Goal: Task Accomplishment & Management: Manage account settings

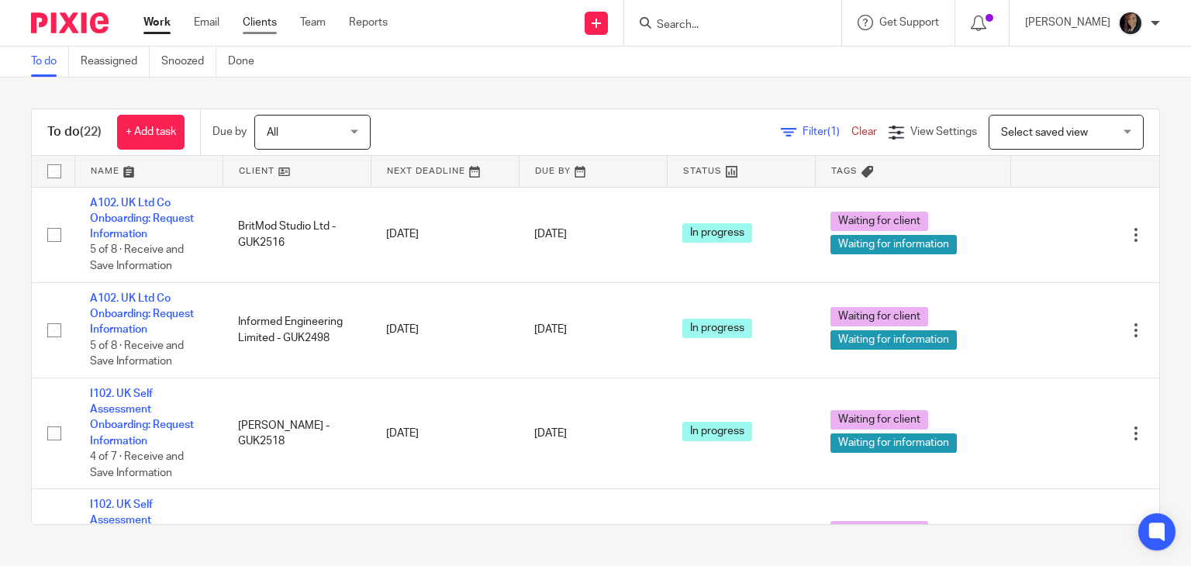
click at [262, 25] on link "Clients" at bounding box center [260, 23] width 34 height 16
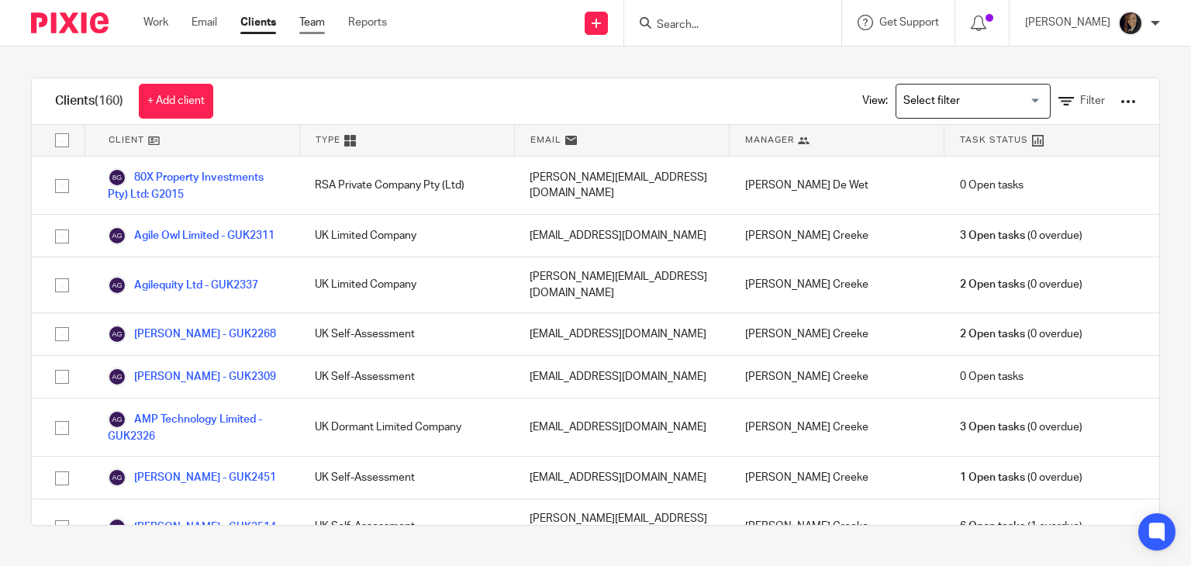
click at [313, 27] on link "Team" at bounding box center [312, 23] width 26 height 16
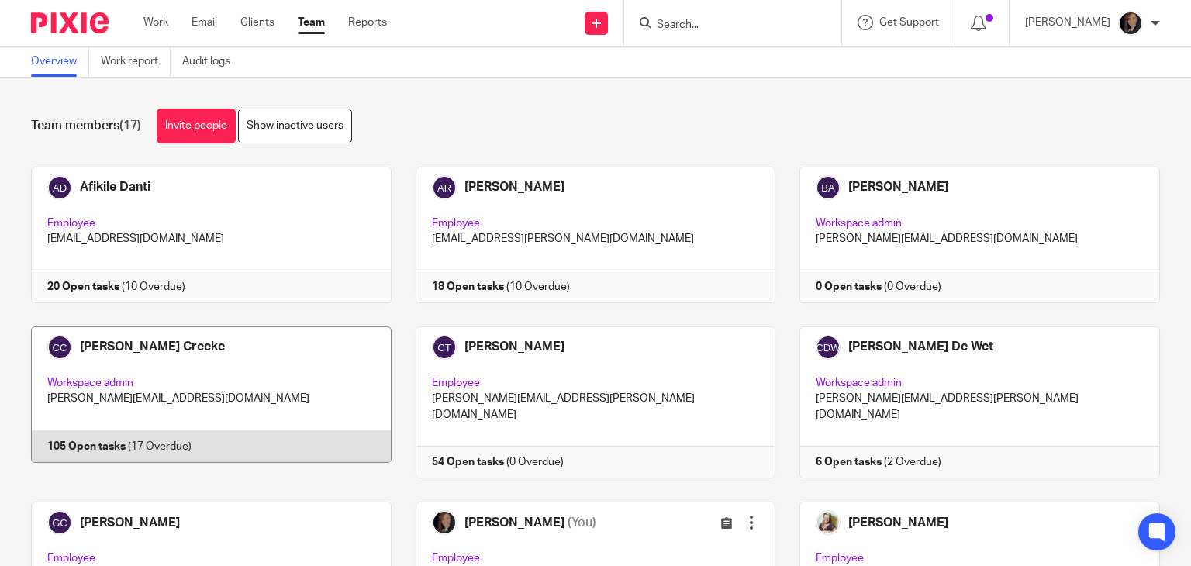
click at [262, 383] on link at bounding box center [199, 402] width 385 height 152
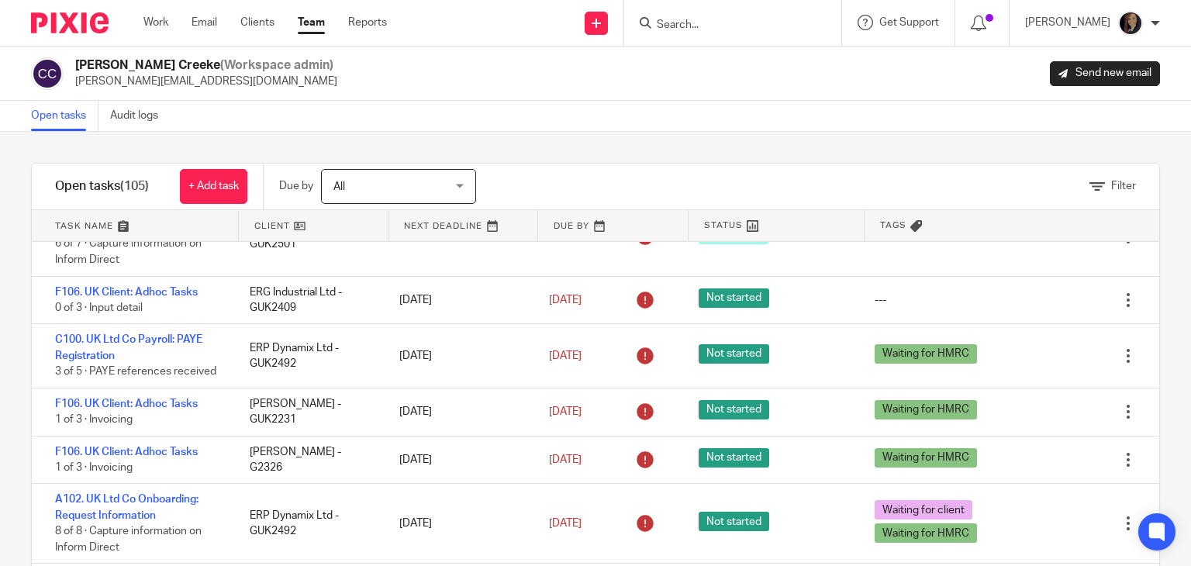
click at [79, 21] on img at bounding box center [70, 22] width 78 height 21
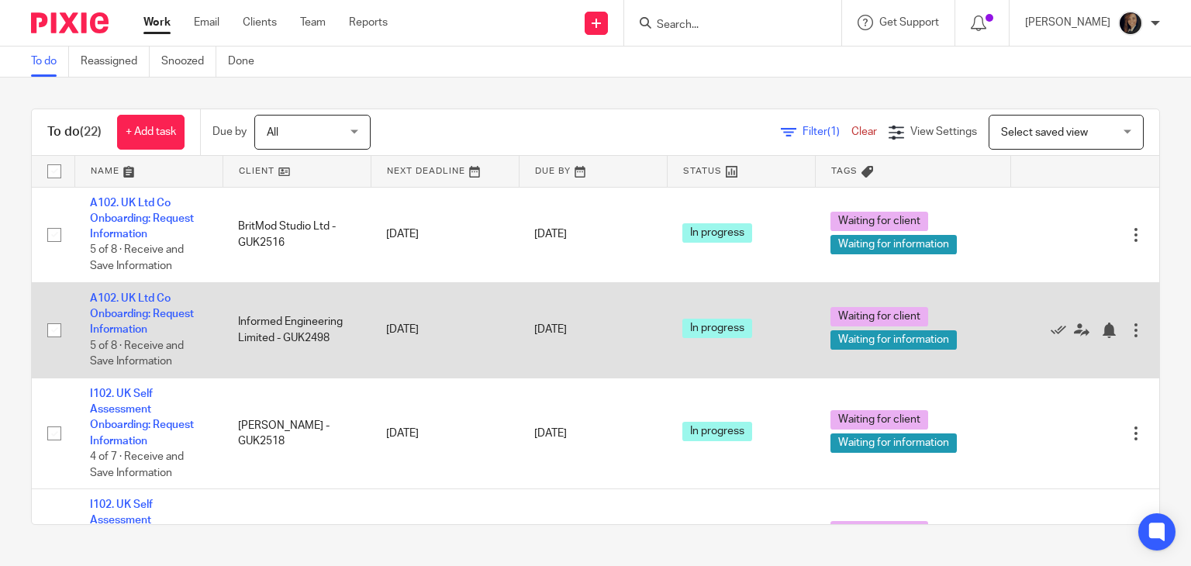
drag, startPoint x: 123, startPoint y: 210, endPoint x: 510, endPoint y: 293, distance: 396.5
click at [519, 293] on td "[DATE]" at bounding box center [593, 329] width 148 height 95
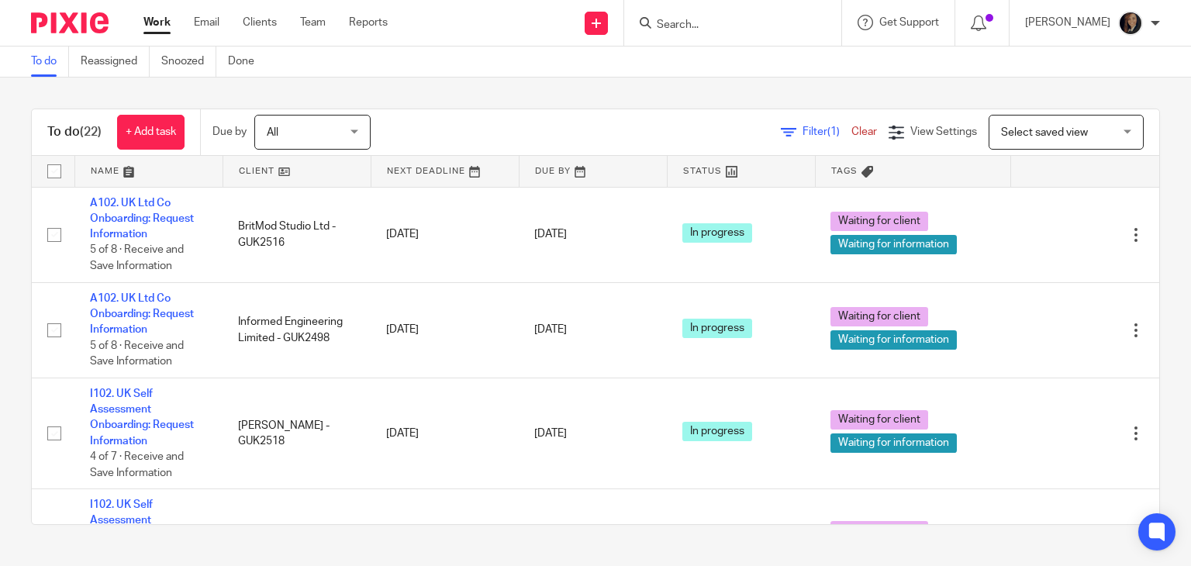
click at [152, 26] on link "Work" at bounding box center [156, 23] width 27 height 16
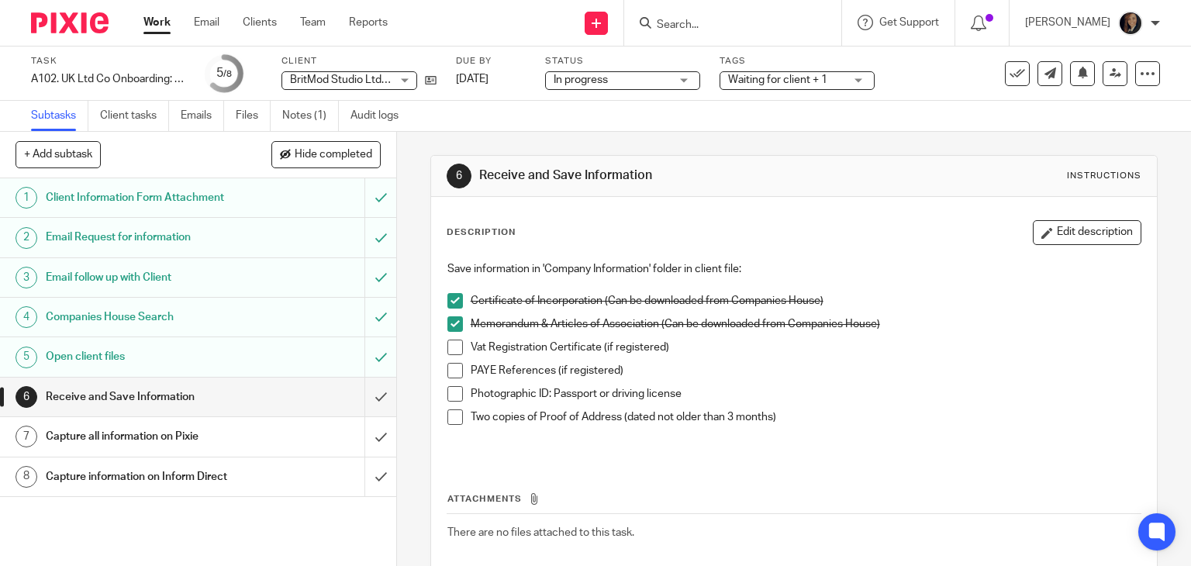
click at [176, 472] on h1 "Capture information on Inform Direct" at bounding box center [147, 476] width 202 height 23
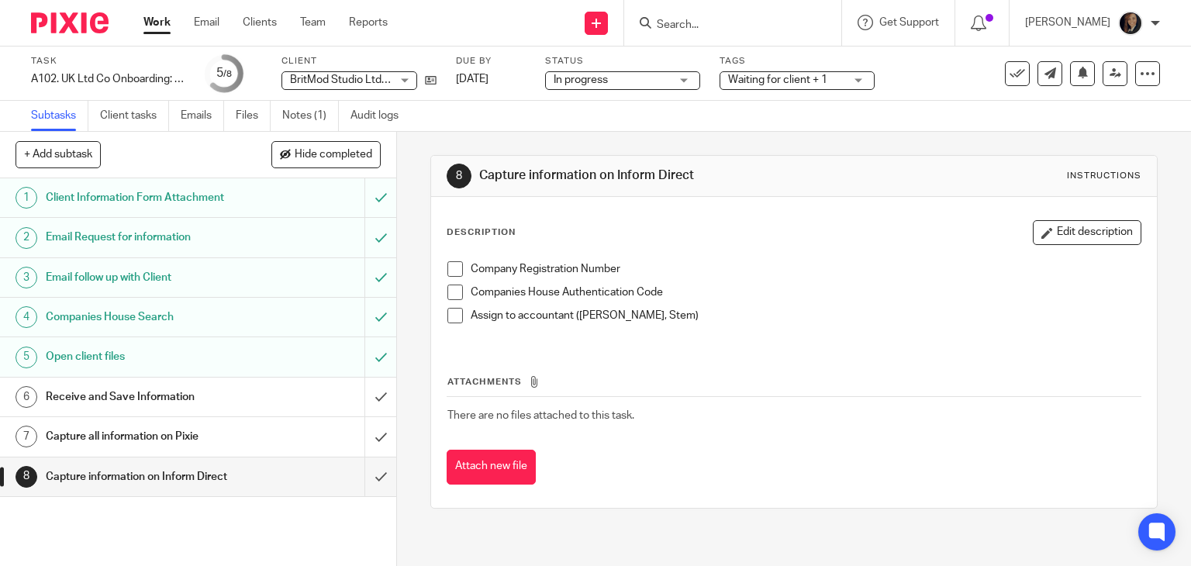
click at [174, 392] on h1 "Receive and Save Information" at bounding box center [147, 396] width 202 height 23
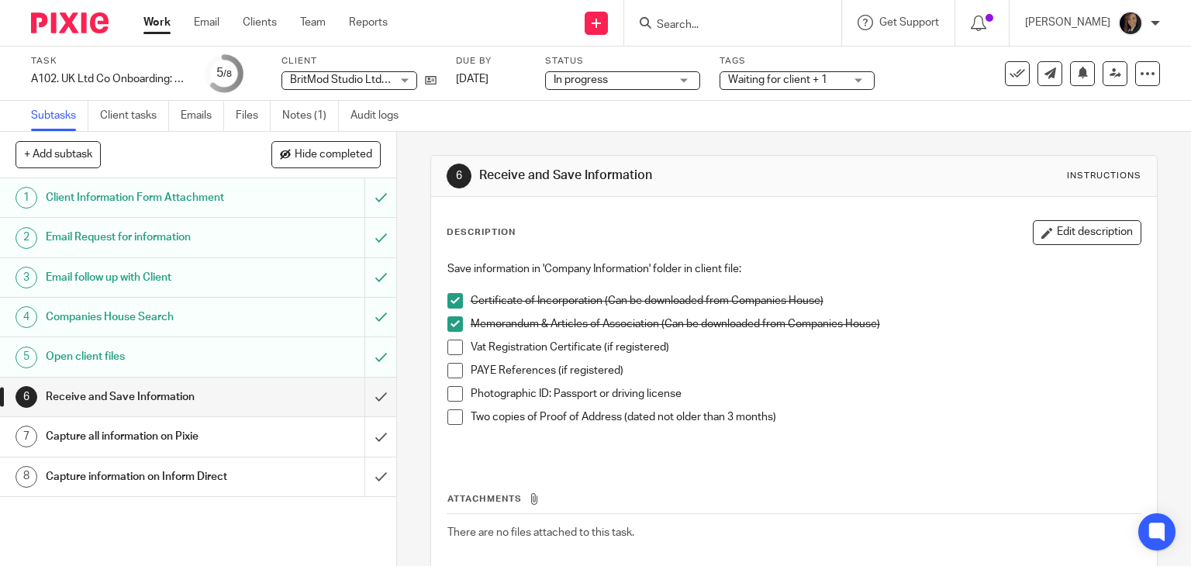
click at [161, 475] on h1 "Capture information on Inform Direct" at bounding box center [147, 476] width 202 height 23
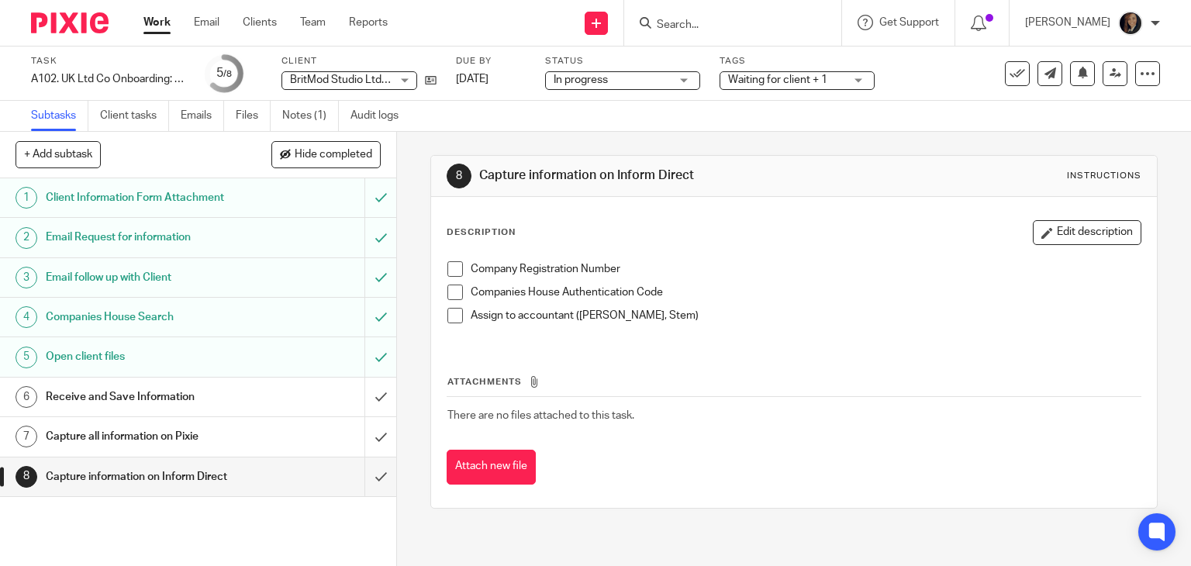
click at [161, 475] on h1 "Capture information on Inform Direct" at bounding box center [147, 476] width 202 height 23
click at [140, 441] on h1 "Capture all information on Pixie" at bounding box center [147, 436] width 202 height 23
click at [96, 401] on h1 "Receive and Save Information" at bounding box center [147, 396] width 202 height 23
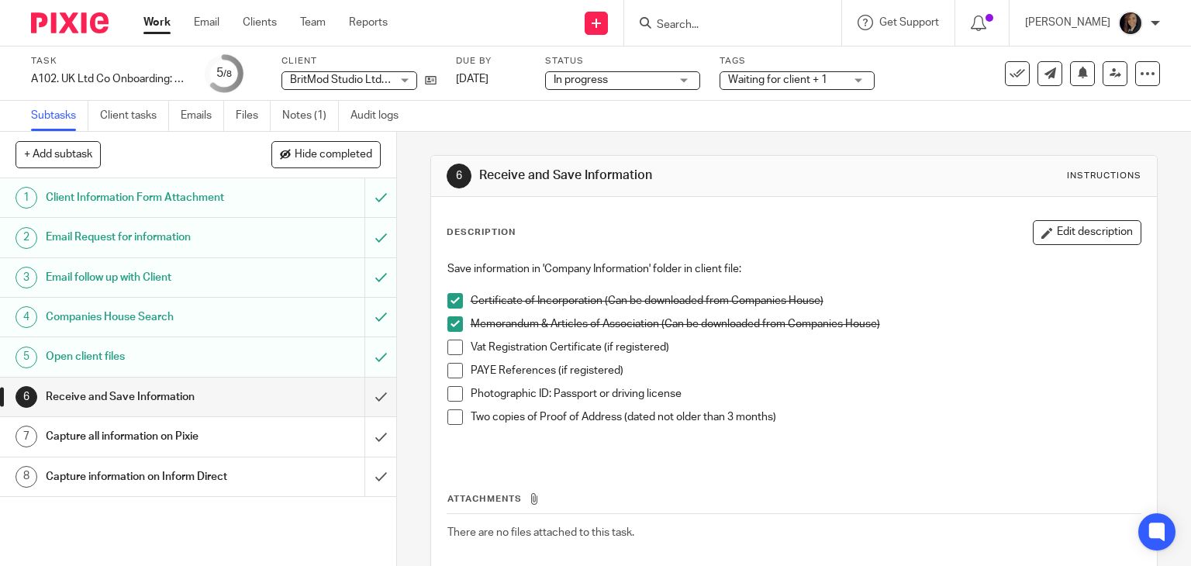
click at [233, 382] on link "6 Receive and Save Information" at bounding box center [182, 397] width 364 height 39
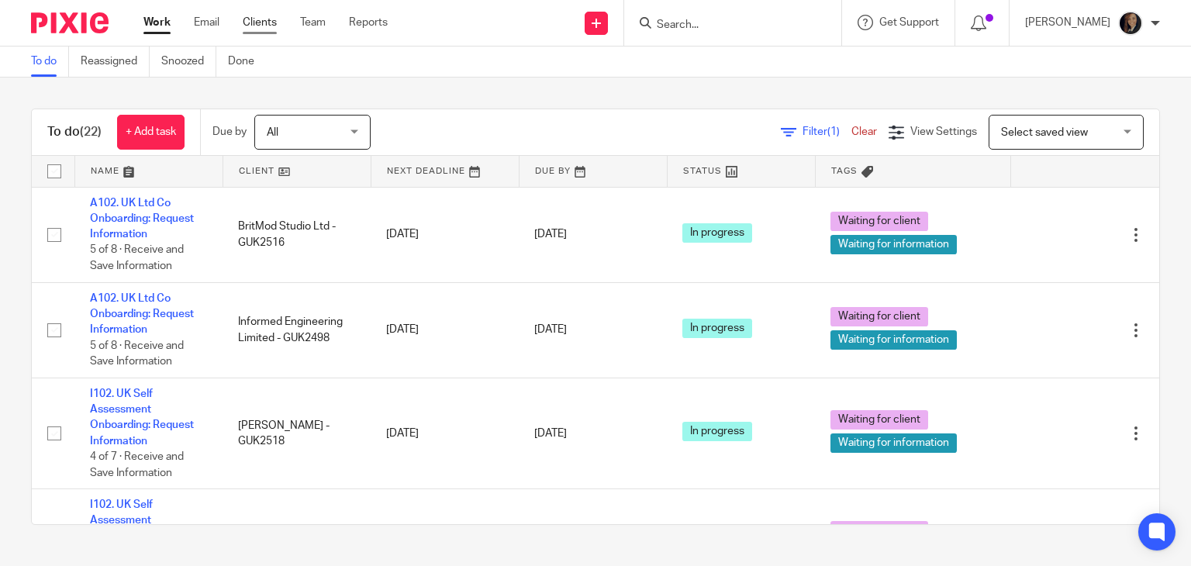
click at [262, 20] on link "Clients" at bounding box center [260, 23] width 34 height 16
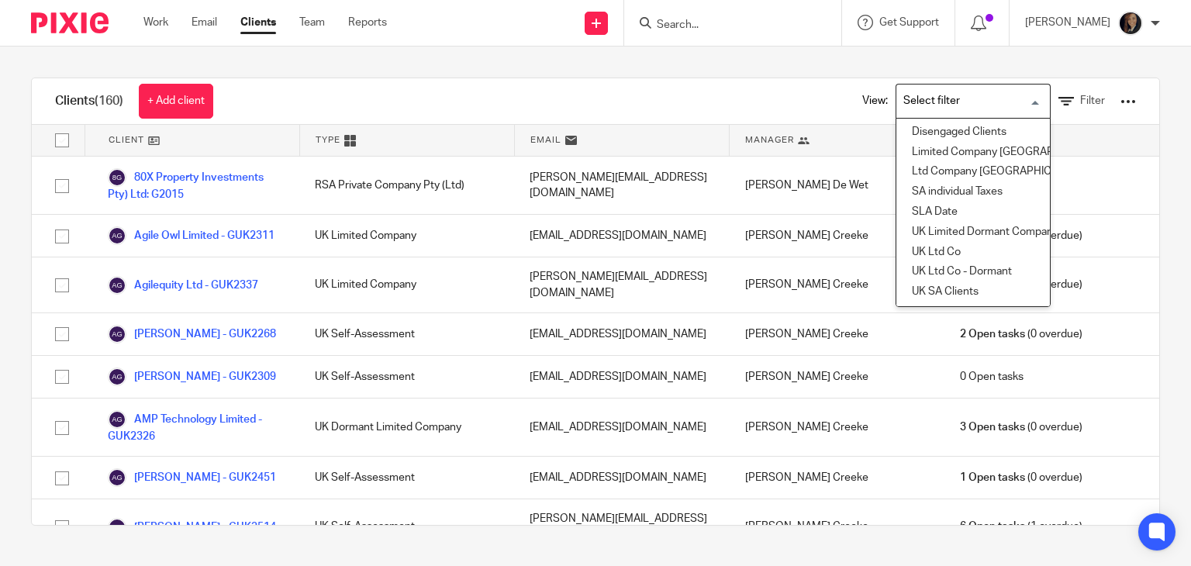
click at [1018, 93] on div "Search for option" at bounding box center [969, 100] width 147 height 30
click at [993, 171] on li "Ltd Company UK" at bounding box center [973, 172] width 154 height 20
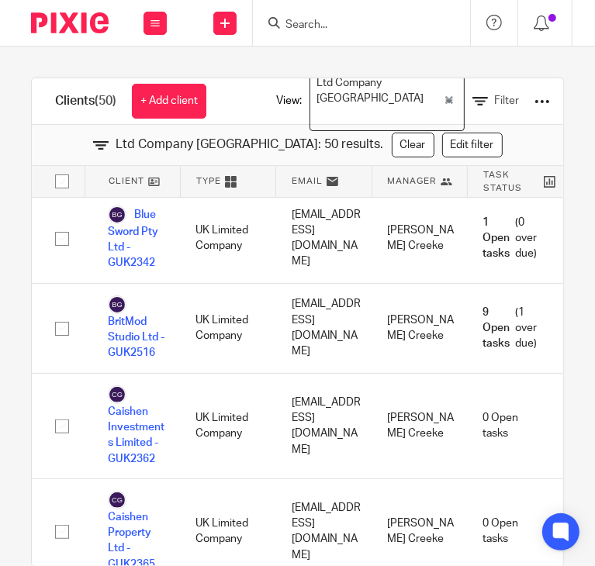
scroll to position [341, 0]
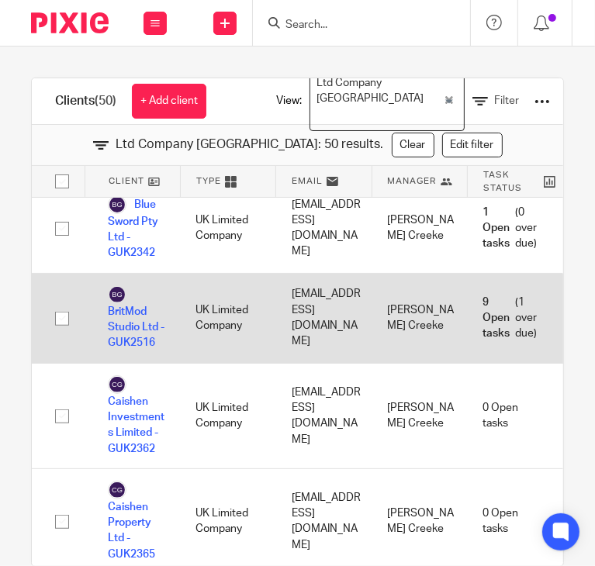
click at [52, 320] on input "checkbox" at bounding box center [61, 318] width 29 height 29
checkbox input "true"
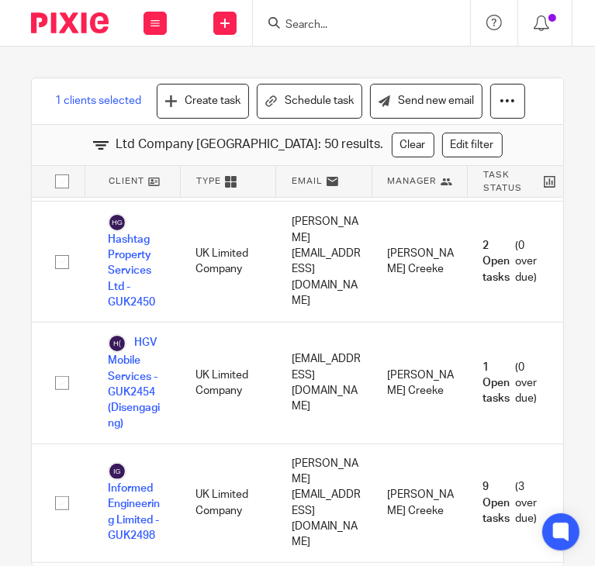
scroll to position [2512, 0]
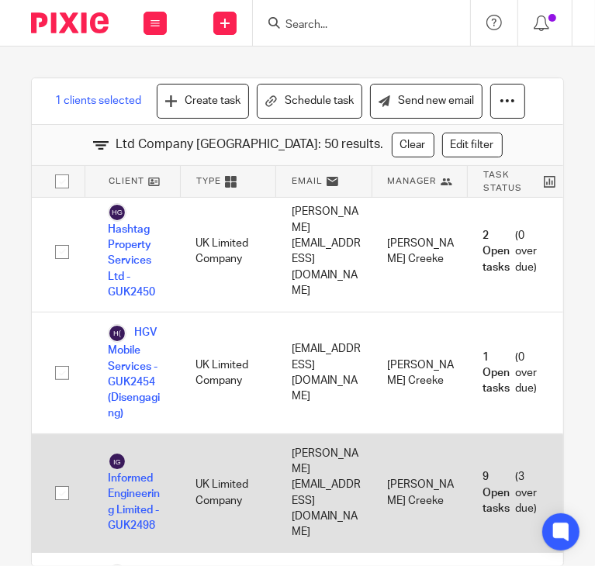
click at [59, 478] on input "checkbox" at bounding box center [61, 492] width 29 height 29
checkbox input "true"
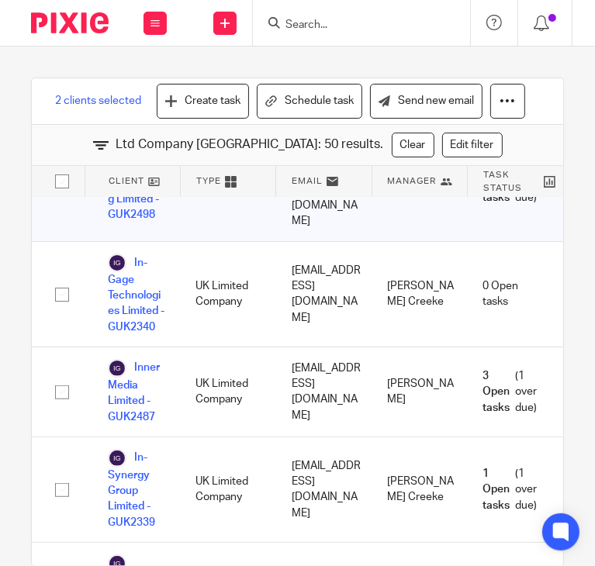
scroll to position [2801, 0]
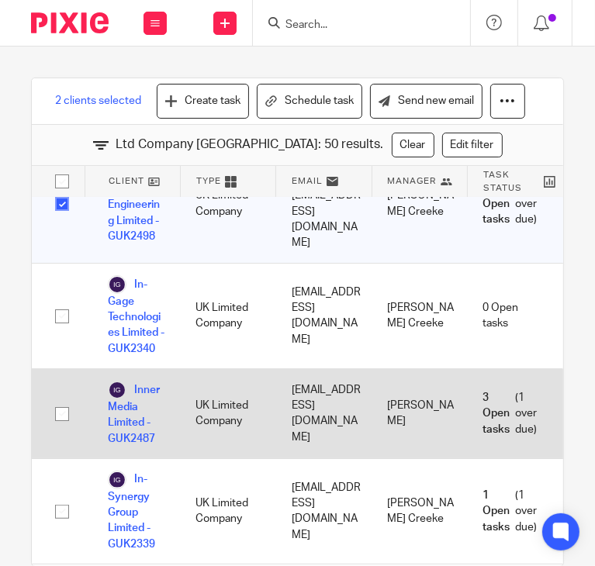
click at [60, 399] on input "checkbox" at bounding box center [61, 413] width 29 height 29
checkbox input "true"
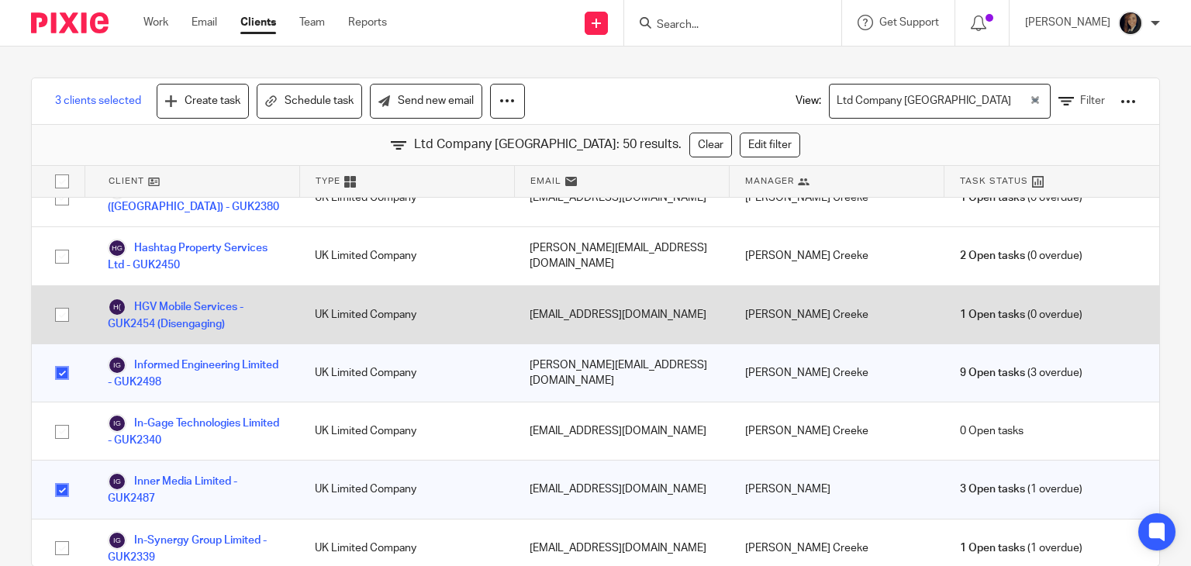
scroll to position [1117, 0]
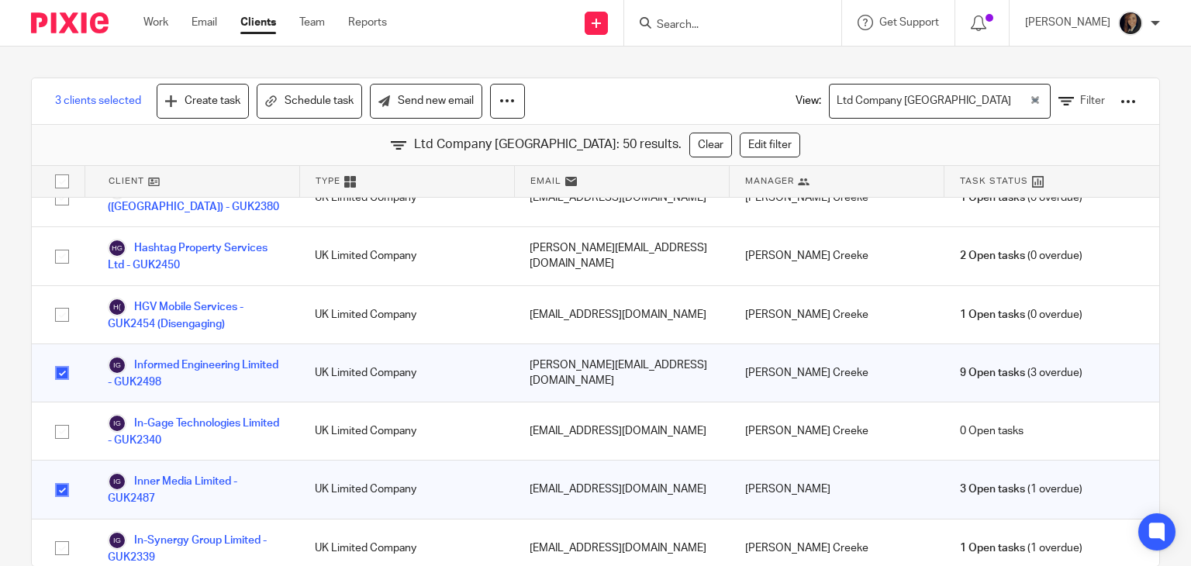
click at [1146, 348] on div "3 clients selected Create task Schedule task Send new email View: Ltd Company U…" at bounding box center [595, 307] width 1191 height 520
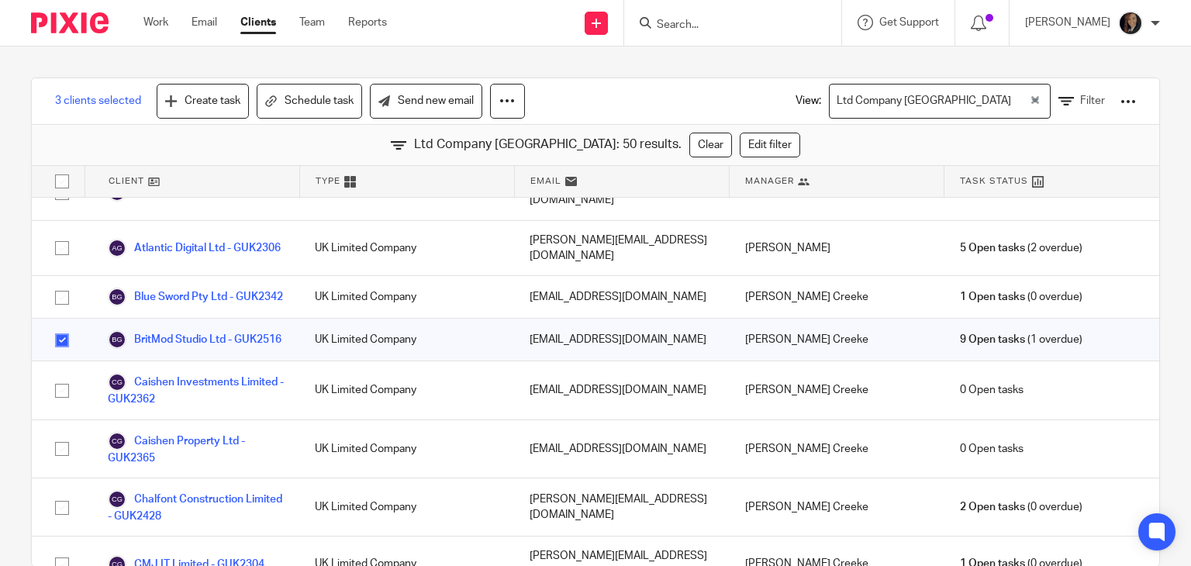
scroll to position [60, 0]
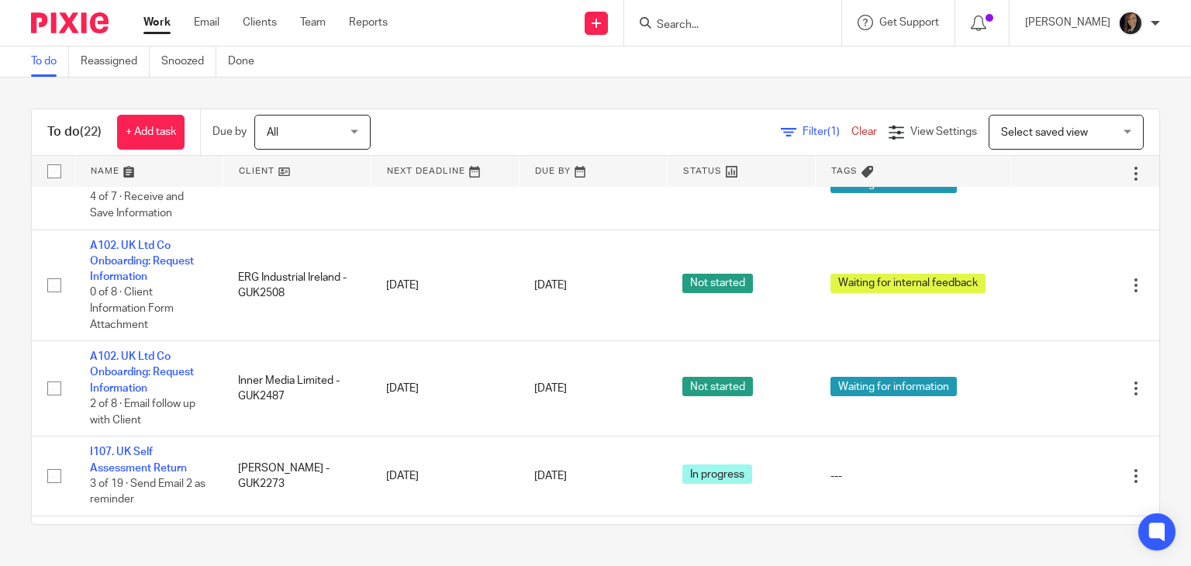
scroll to position [375, 0]
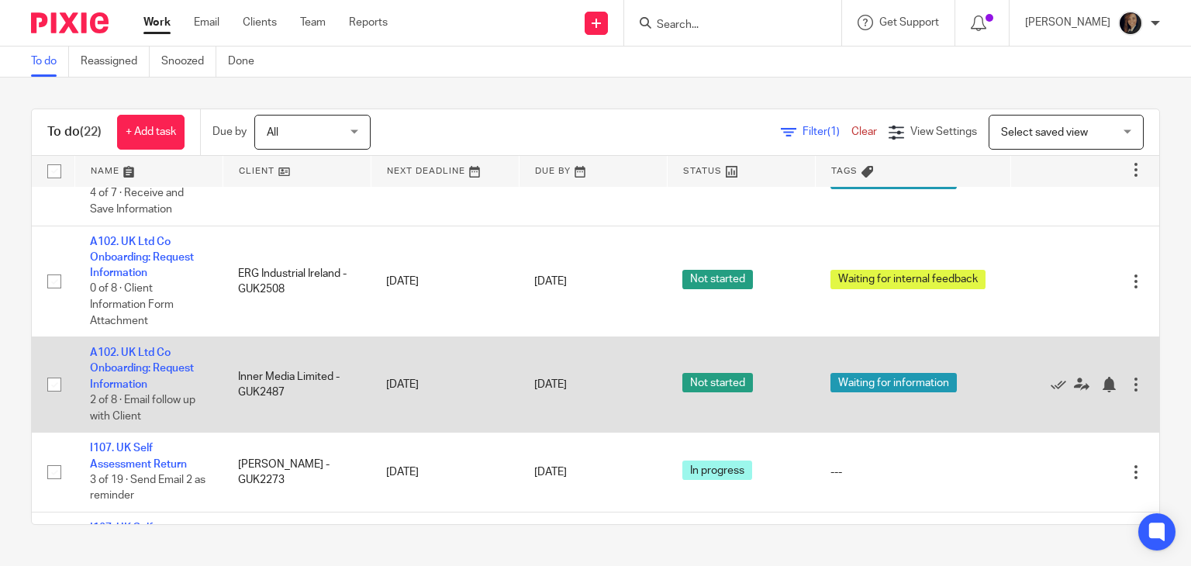
click at [682, 385] on span "Not started" at bounding box center [717, 382] width 71 height 19
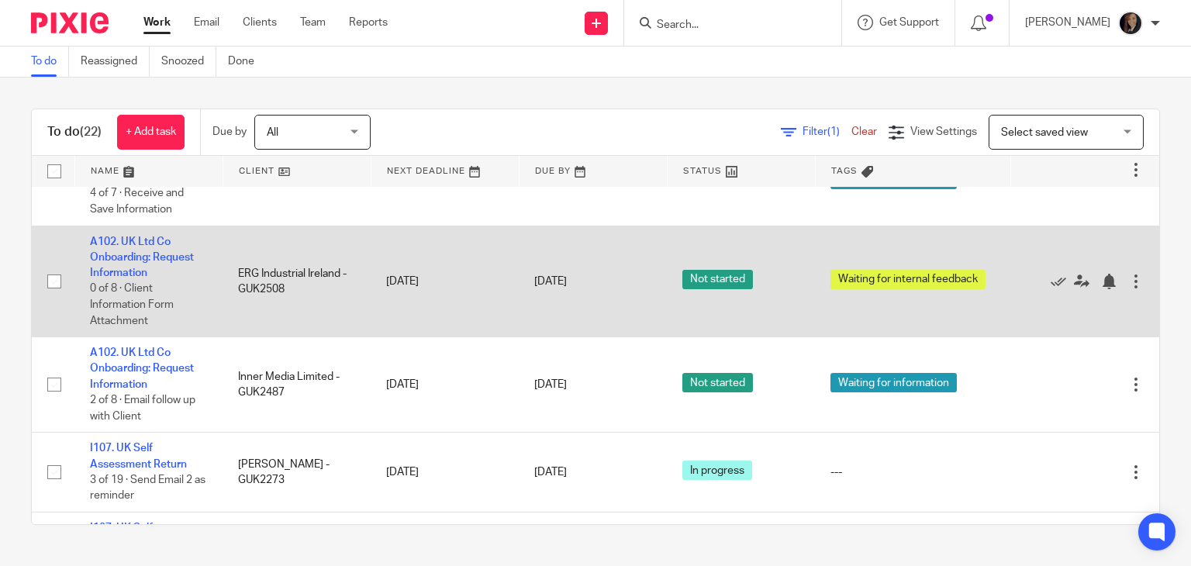
drag, startPoint x: 293, startPoint y: 289, endPoint x: 233, endPoint y: 268, distance: 64.3
click at [233, 268] on td "ERG Industrial Ireland - GUK2508" at bounding box center [297, 282] width 148 height 112
drag, startPoint x: 335, startPoint y: 274, endPoint x: 257, endPoint y: 280, distance: 77.8
click at [257, 280] on td "ERG Industrial Ireland - GUK2508" at bounding box center [297, 282] width 148 height 112
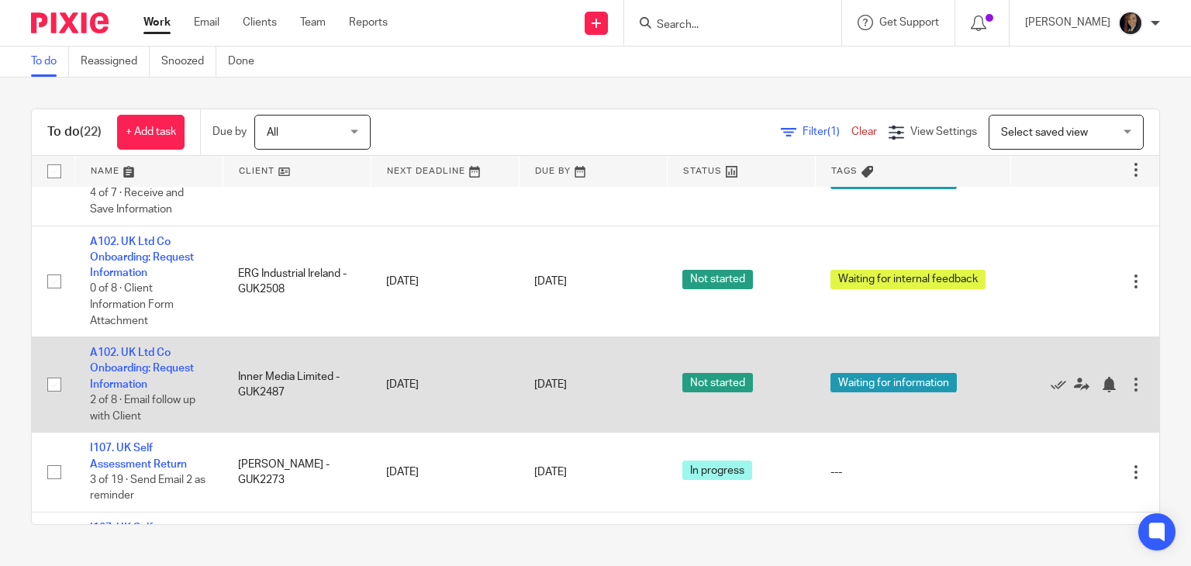
click at [1128, 392] on div at bounding box center [1136, 385] width 16 height 16
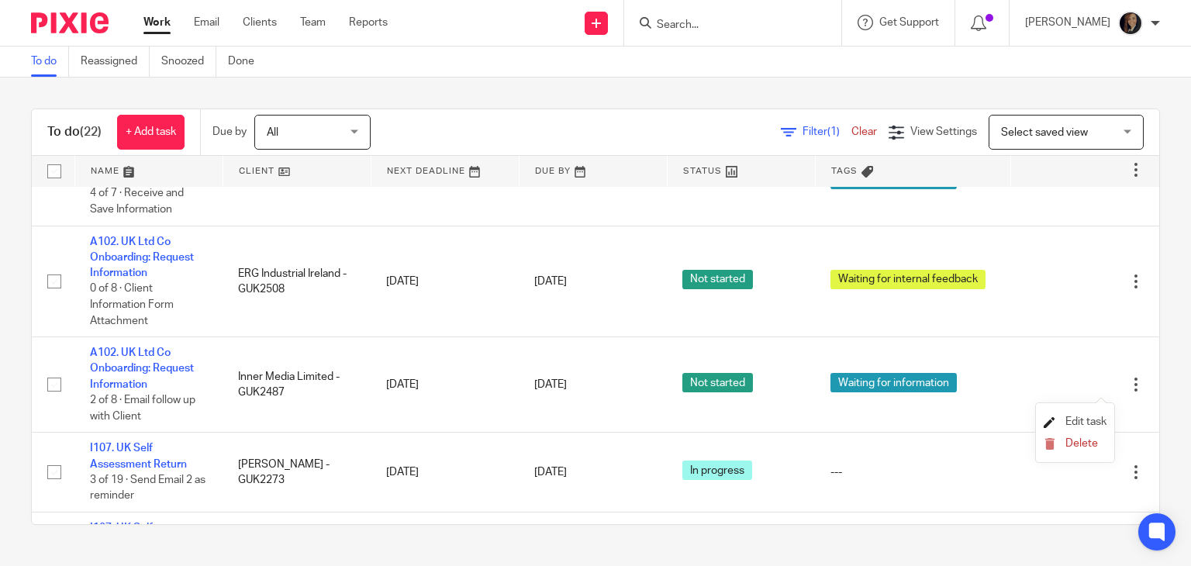
click at [1053, 423] on icon at bounding box center [1050, 422] width 12 height 12
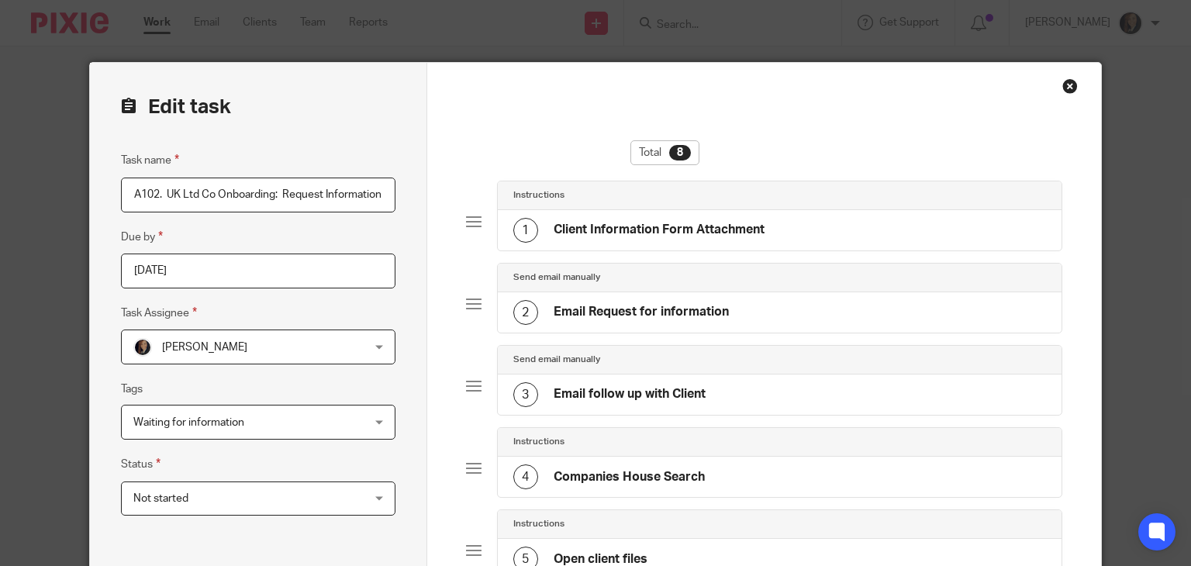
click at [239, 488] on span "Not started" at bounding box center [237, 498] width 209 height 33
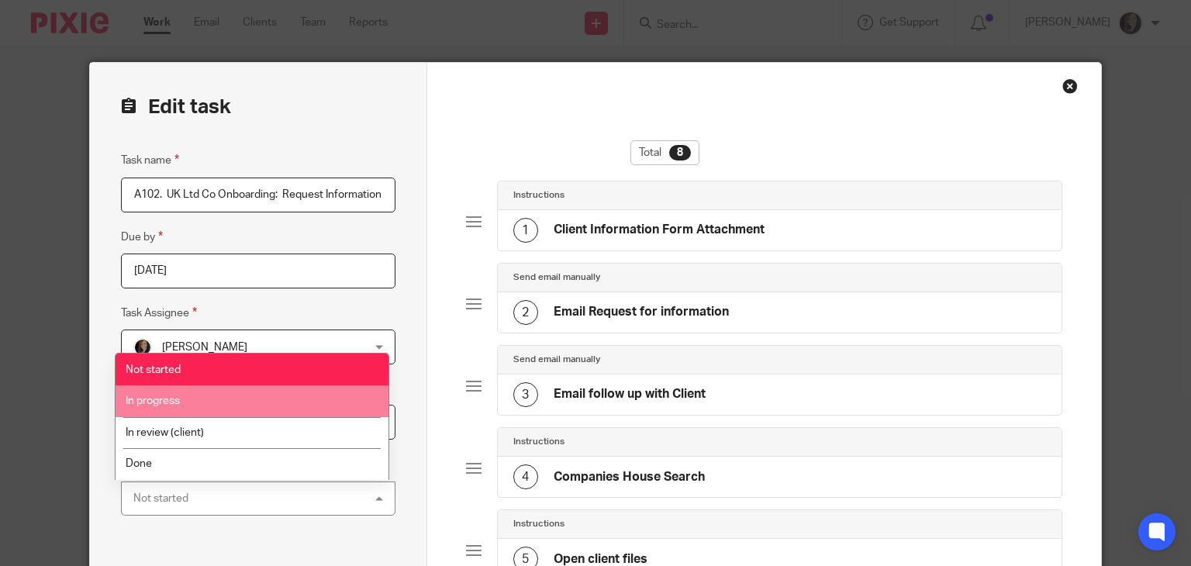
click at [239, 390] on li "In progress" at bounding box center [252, 401] width 273 height 32
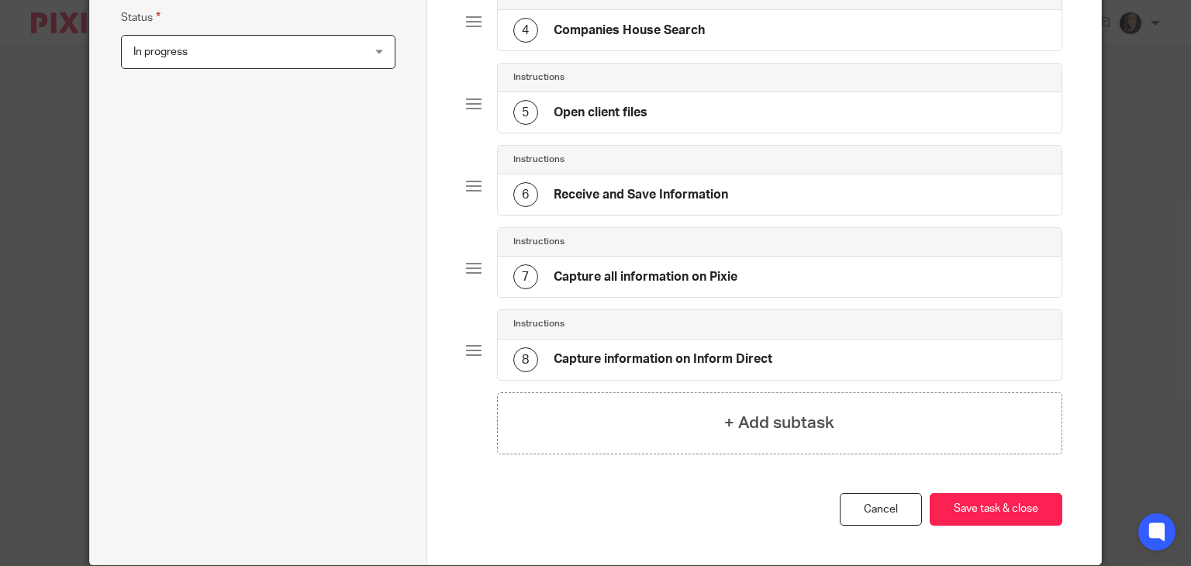
scroll to position [504, 0]
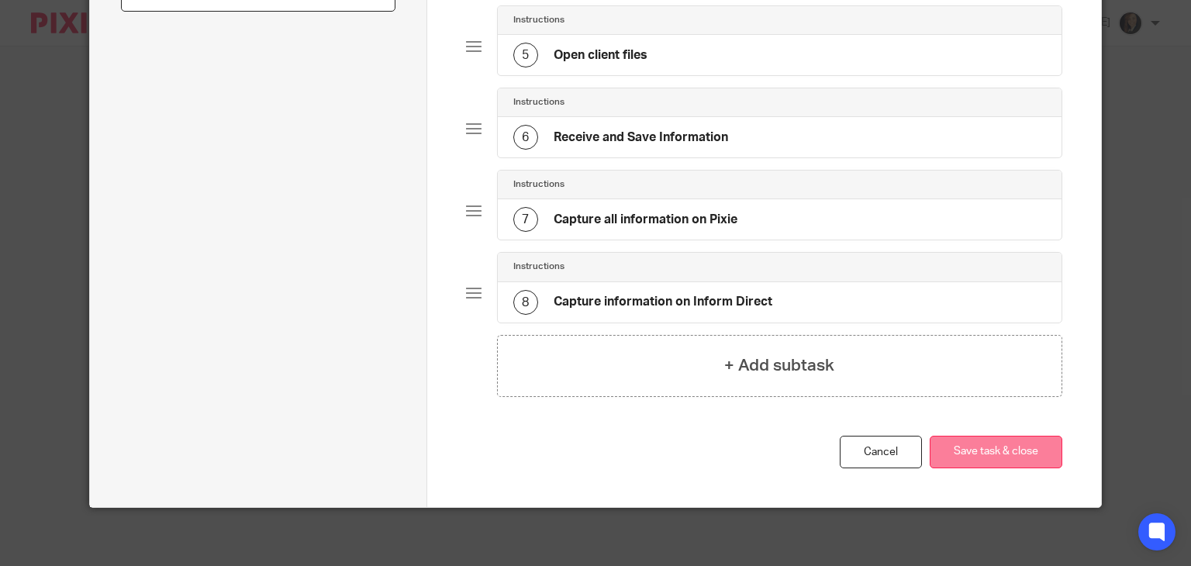
click at [976, 439] on button "Save task & close" at bounding box center [996, 452] width 133 height 33
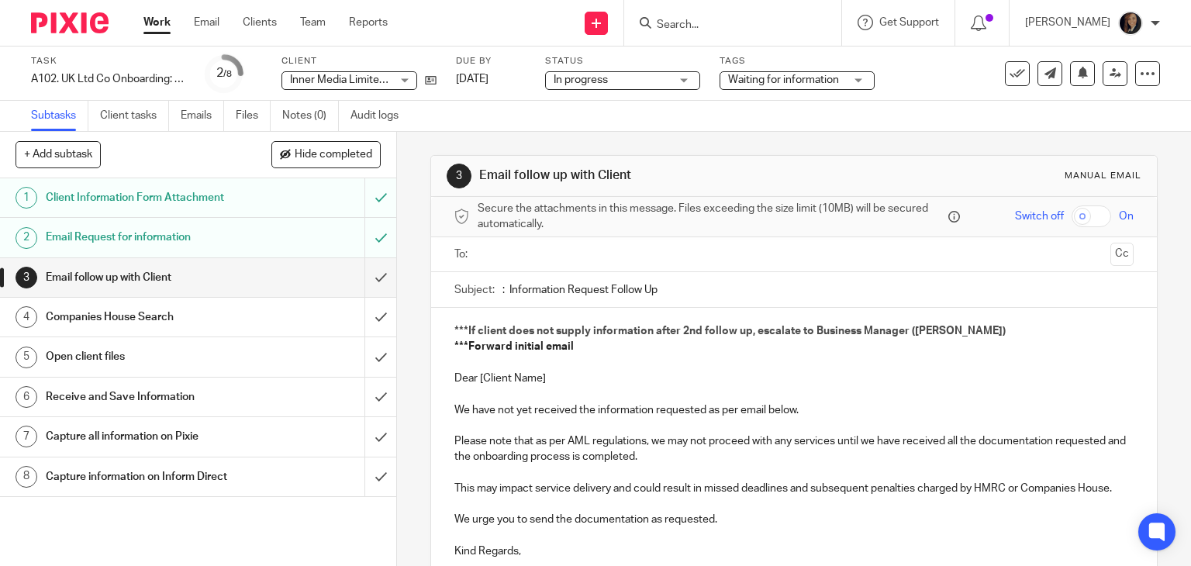
click at [212, 472] on h1 "Capture information on Inform Direct" at bounding box center [147, 476] width 202 height 23
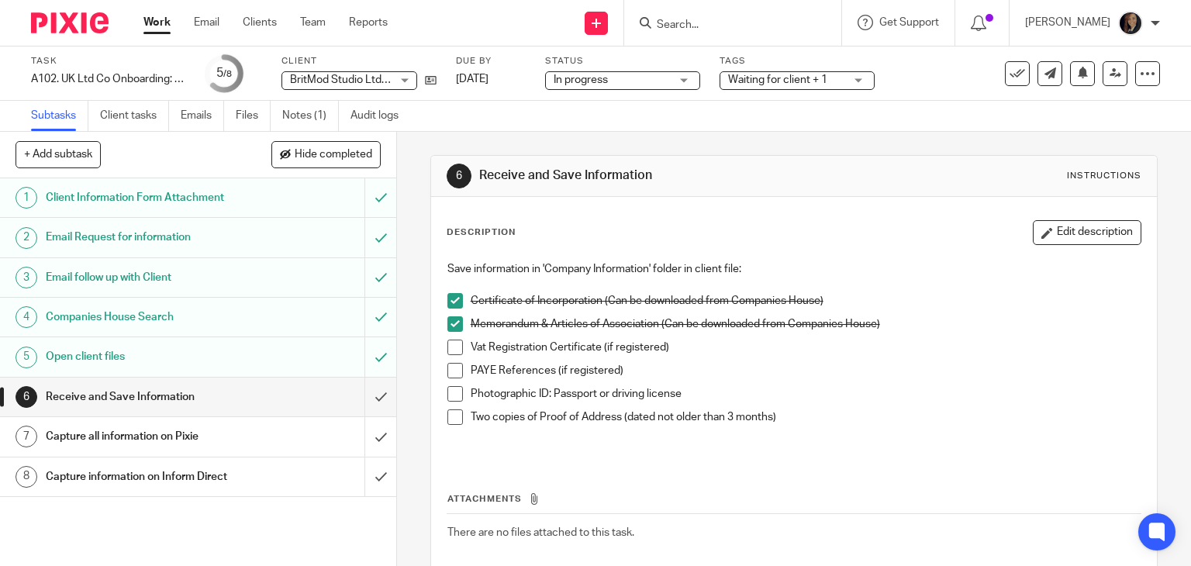
click at [180, 392] on h1 "Receive and Save Information" at bounding box center [147, 396] width 202 height 23
